Goal: Submit feedback/report problem

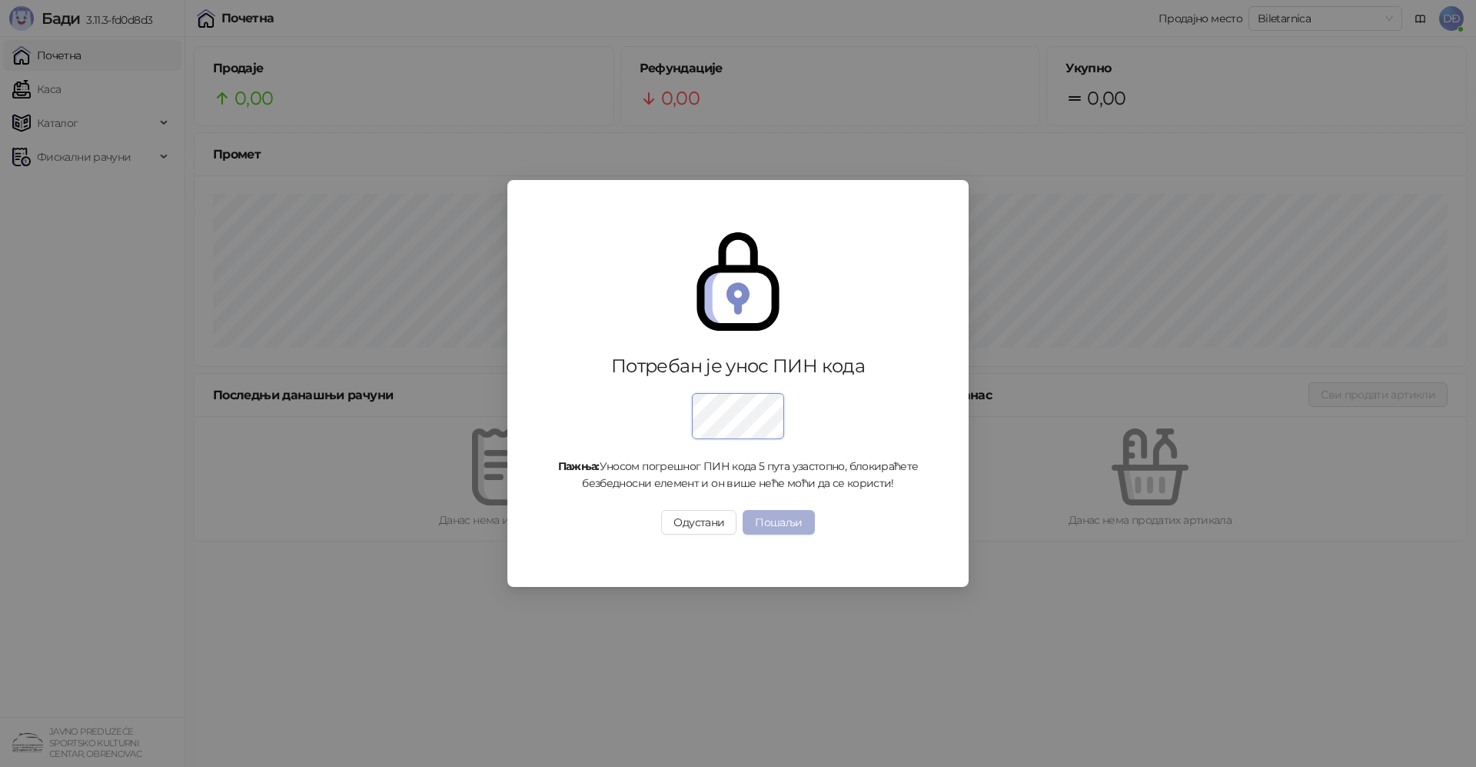
click at [776, 517] on button "Пошаљи" at bounding box center [779, 522] width 72 height 25
